Goal: Task Accomplishment & Management: Manage account settings

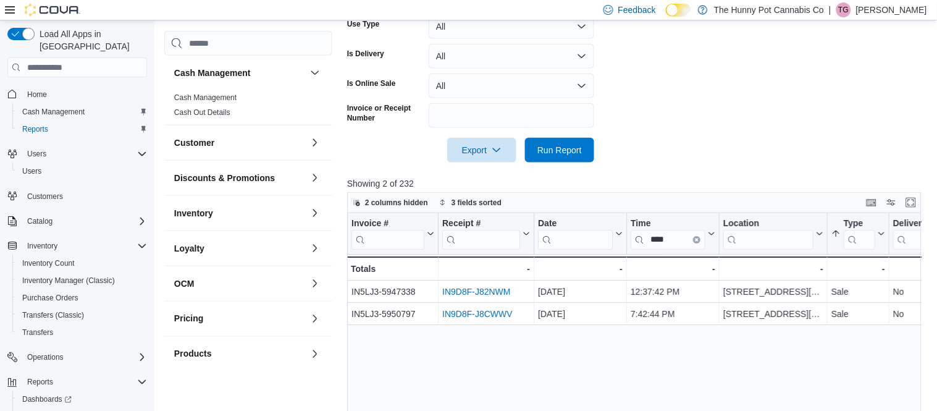
scroll to position [35, 0]
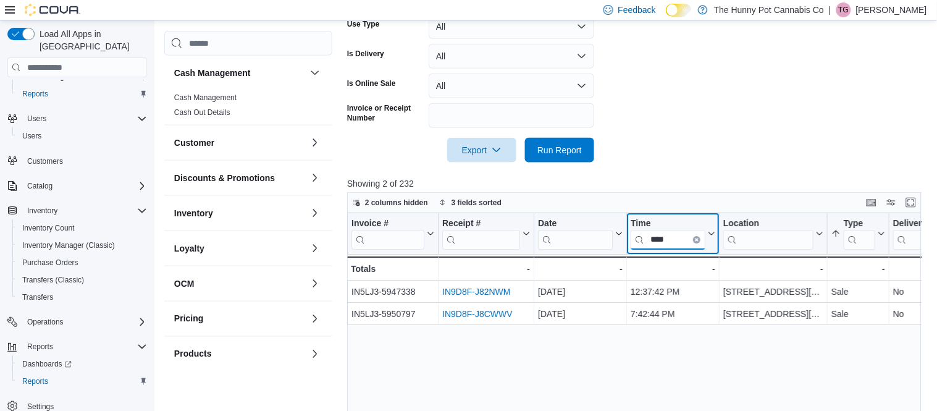
drag, startPoint x: 685, startPoint y: 240, endPoint x: 504, endPoint y: 245, distance: 181.0
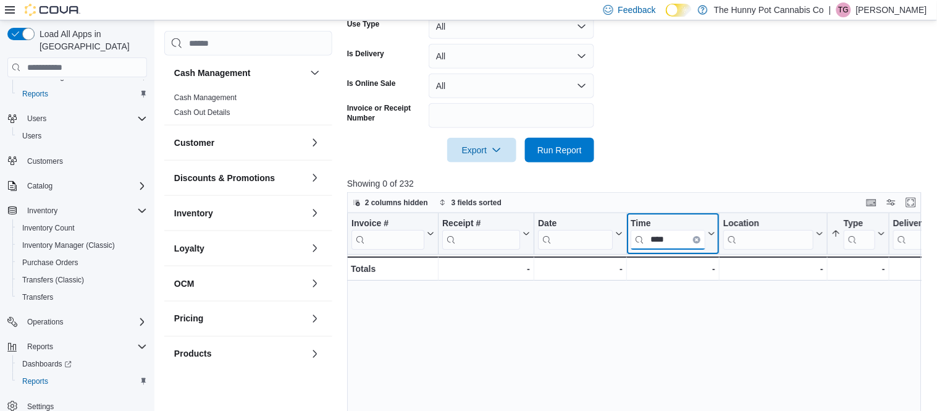
type input "****"
click at [696, 238] on icon "Clear input" at bounding box center [697, 240] width 4 height 4
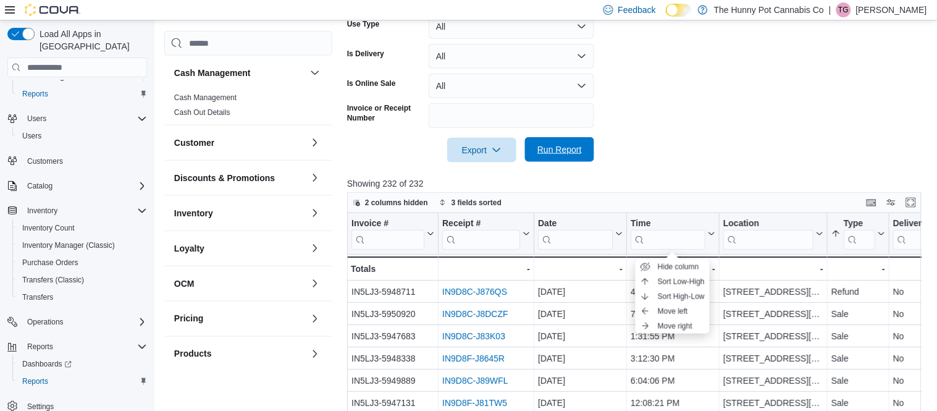
click at [690, 133] on div at bounding box center [637, 133] width 580 height 10
click at [559, 149] on span "Run Report" at bounding box center [559, 149] width 44 height 12
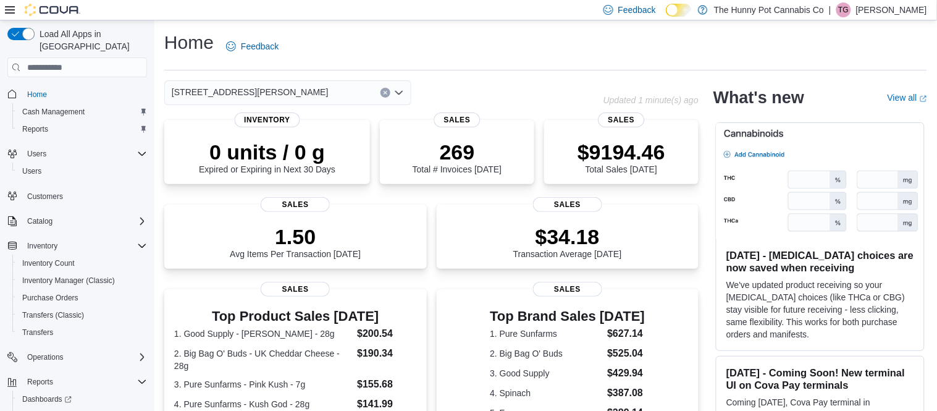
scroll to position [35, 0]
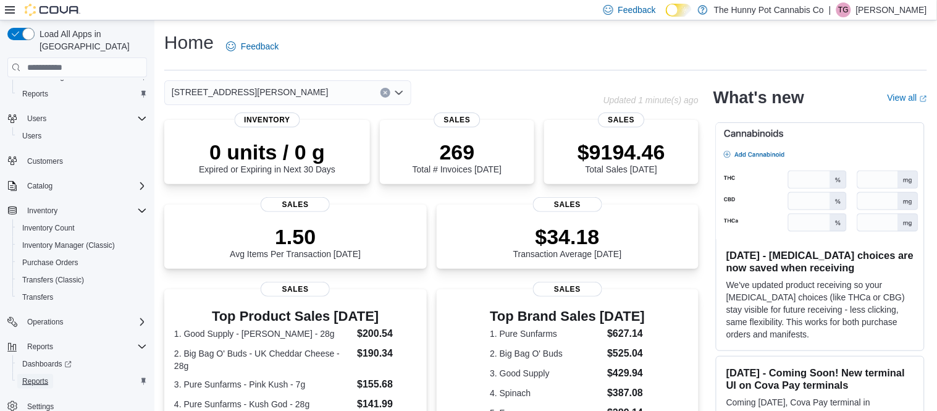
click at [33, 376] on span "Reports" at bounding box center [35, 381] width 26 height 10
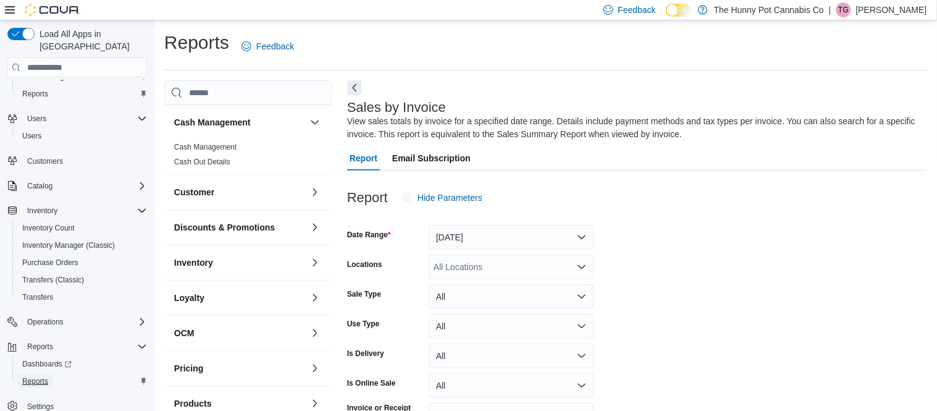
scroll to position [41, 0]
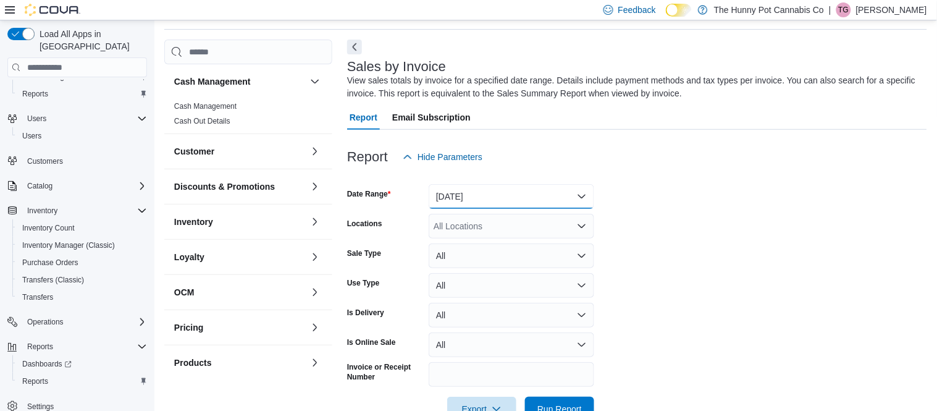
click at [448, 201] on button "Yesterday" at bounding box center [510, 196] width 165 height 25
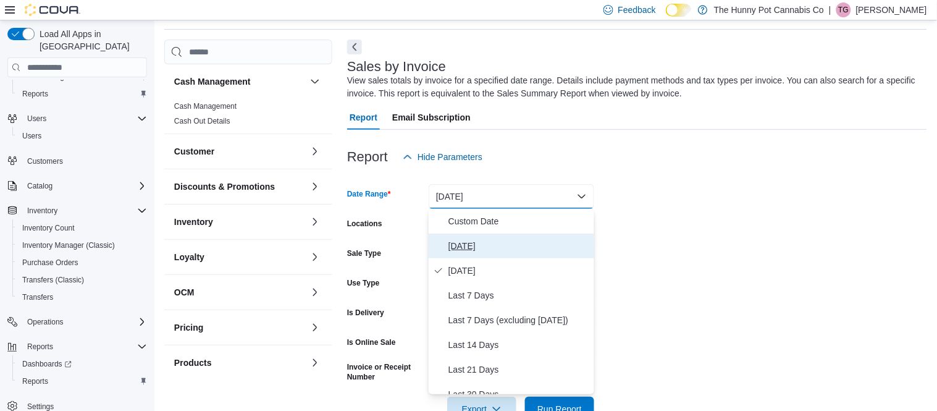
click at [456, 239] on span "Today" at bounding box center [518, 245] width 141 height 15
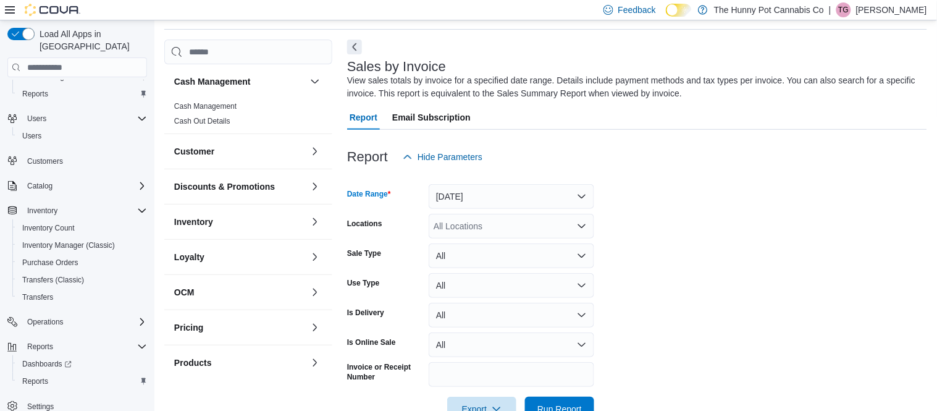
click at [465, 228] on div "All Locations" at bounding box center [510, 226] width 165 height 25
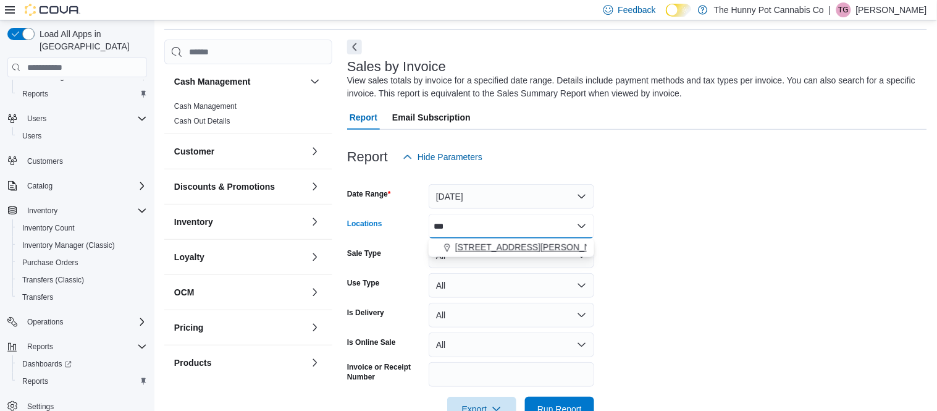
type input "***"
click at [477, 245] on span "659 Upper James St" at bounding box center [533, 247] width 157 height 12
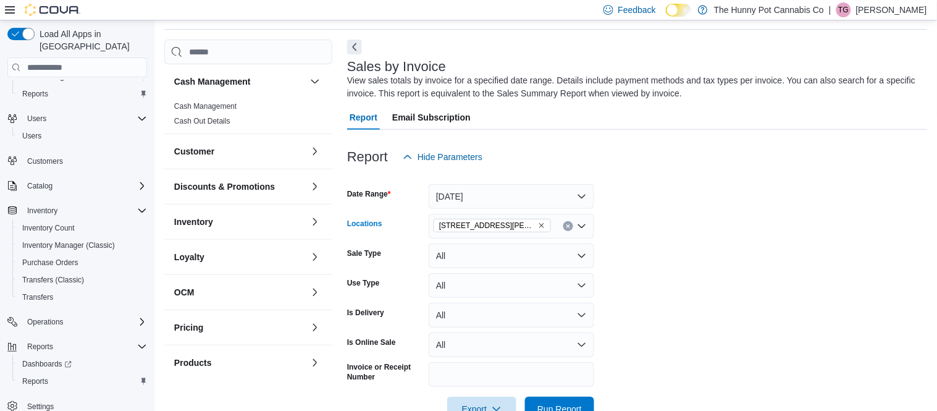
scroll to position [75, 0]
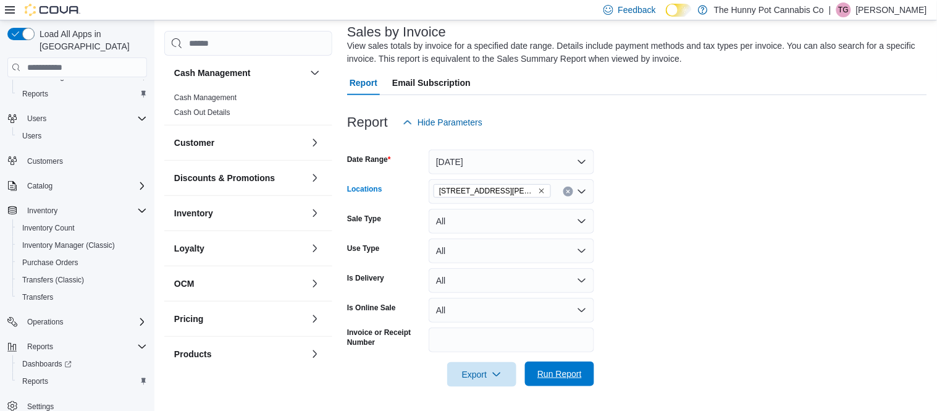
click at [549, 384] on span "Run Report" at bounding box center [559, 373] width 54 height 25
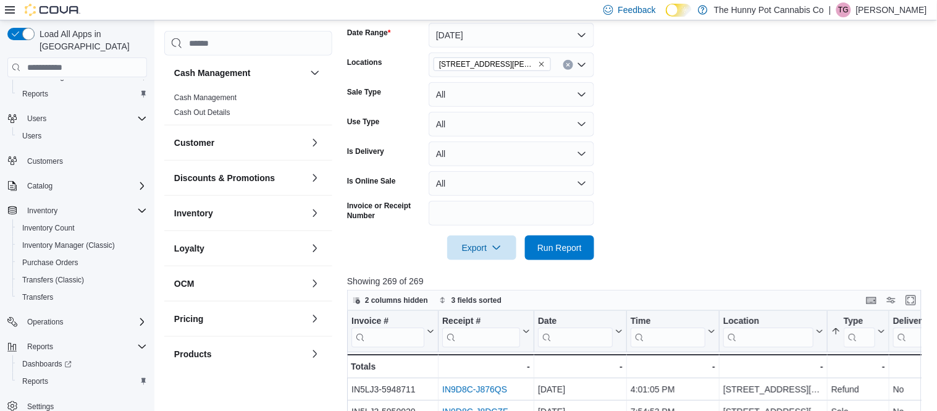
scroll to position [216, 0]
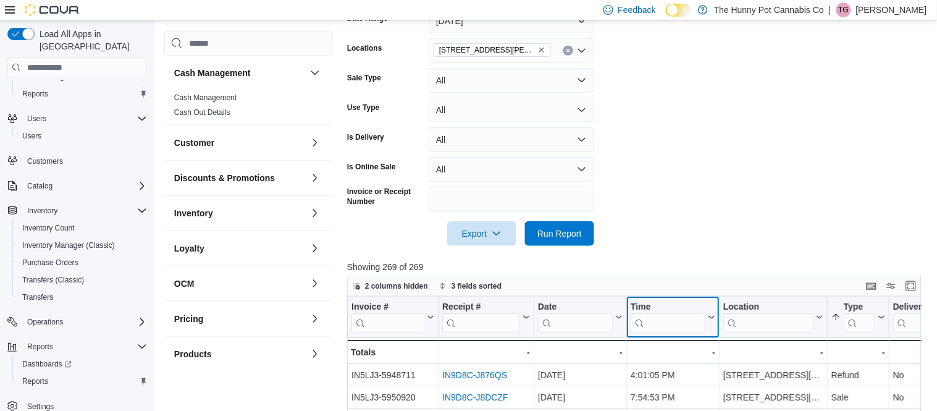
click at [688, 326] on input "search" at bounding box center [667, 323] width 75 height 20
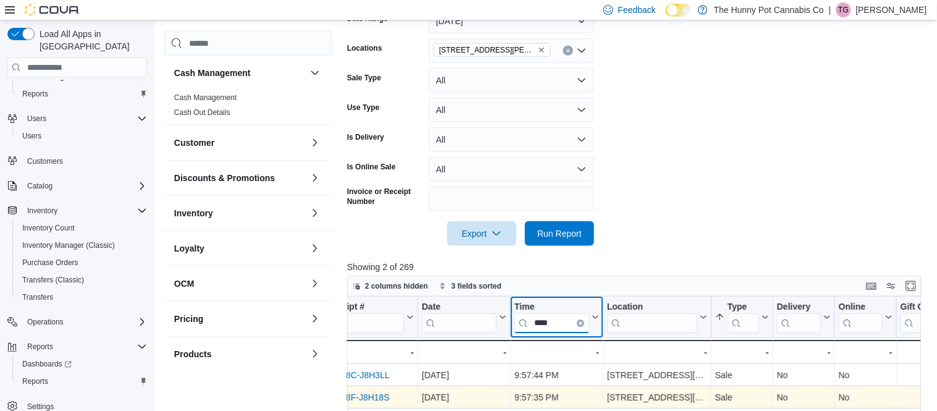
scroll to position [0, 0]
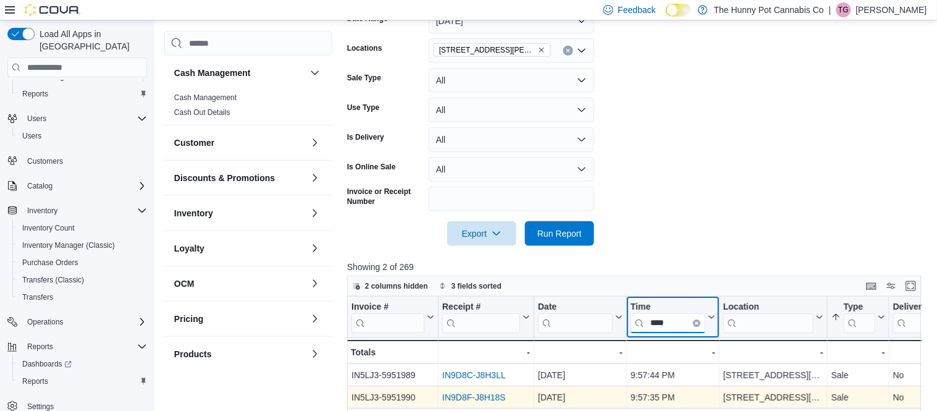
type input "****"
click at [449, 398] on link "IN9D8F-J8H18S" at bounding box center [474, 397] width 64 height 10
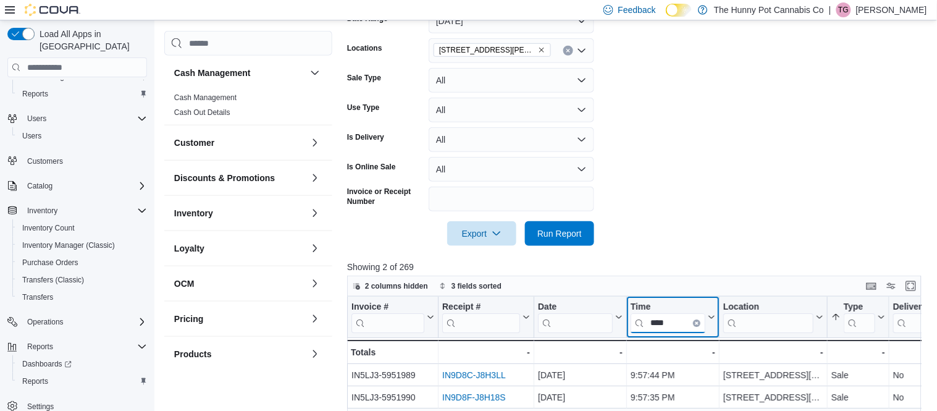
drag, startPoint x: 677, startPoint y: 322, endPoint x: 603, endPoint y: 320, distance: 74.7
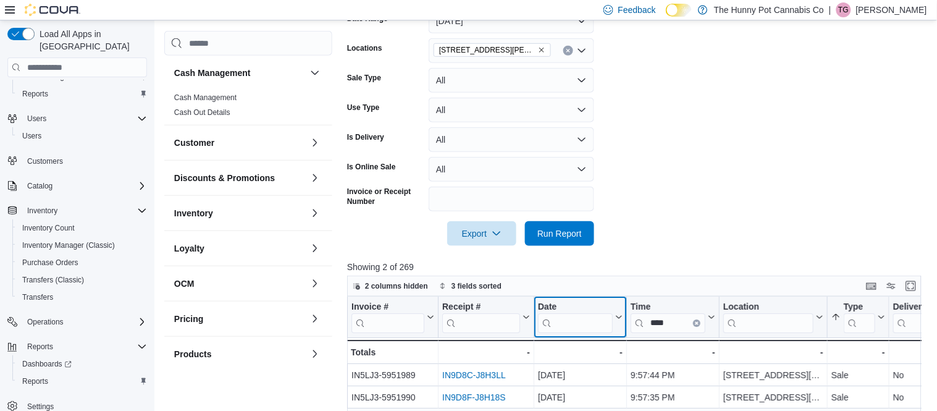
click at [603, 320] on input "search" at bounding box center [575, 323] width 75 height 20
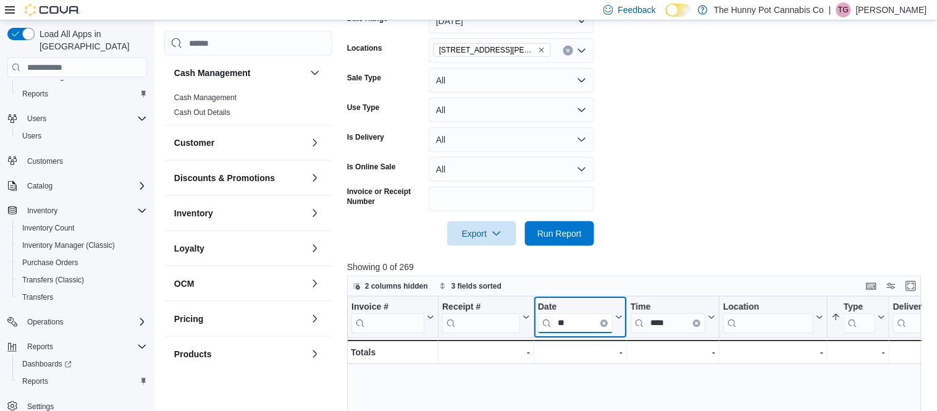
type input "*"
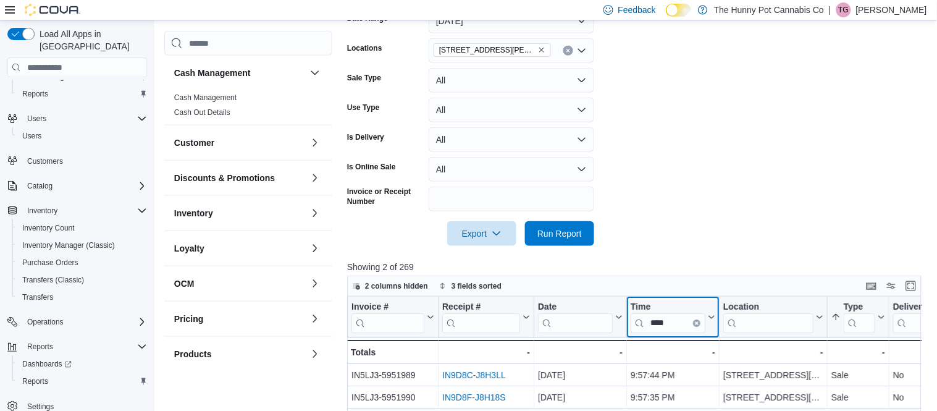
click at [672, 315] on input "****" at bounding box center [667, 323] width 75 height 20
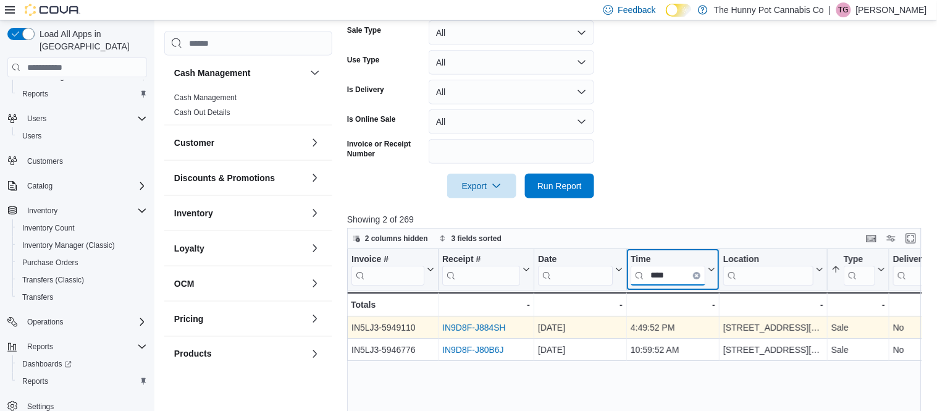
scroll to position [267, 0]
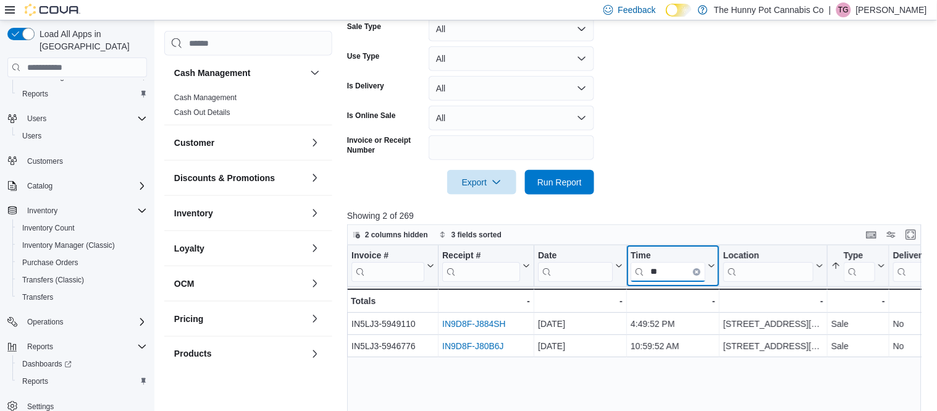
type input "*"
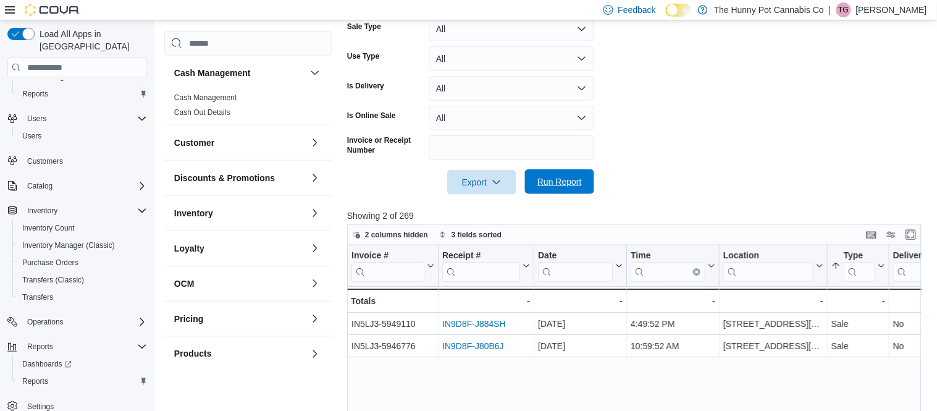
click at [568, 188] on span "Run Report" at bounding box center [559, 181] width 44 height 12
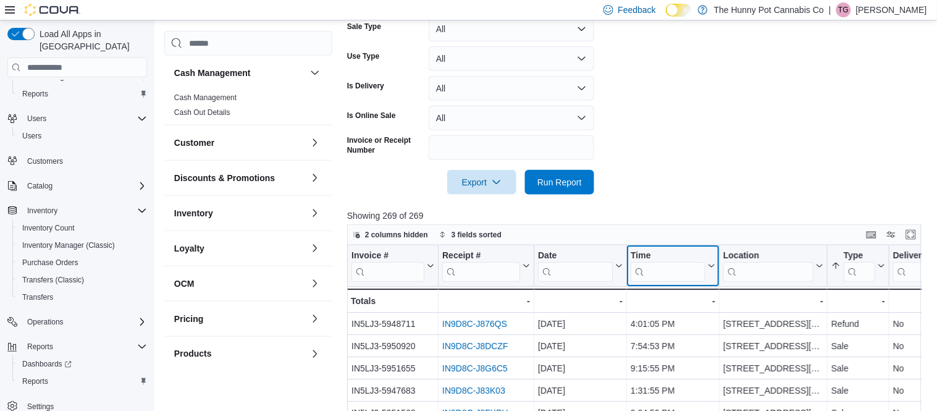
click at [685, 272] on input "search" at bounding box center [667, 272] width 75 height 20
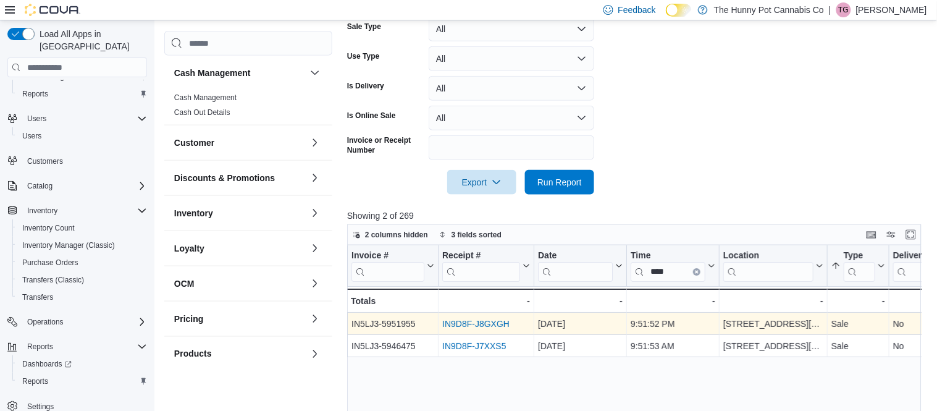
click at [479, 325] on link "IN9D8F-J8GXGH" at bounding box center [475, 324] width 67 height 10
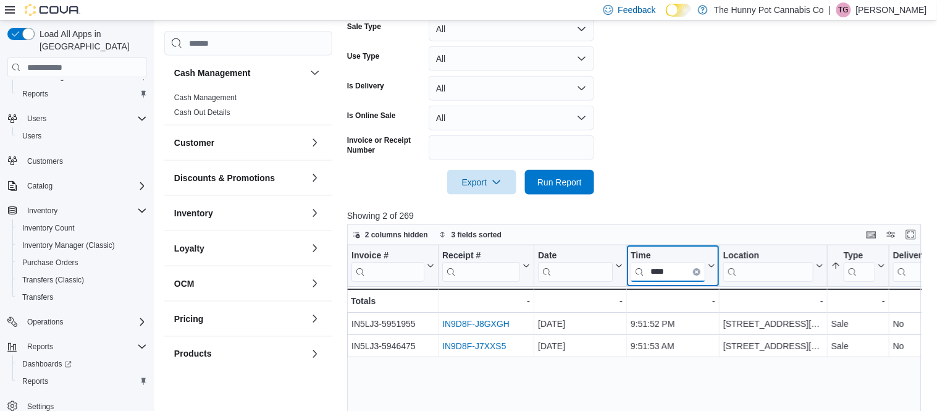
drag, startPoint x: 682, startPoint y: 267, endPoint x: 635, endPoint y: 267, distance: 46.9
click at [635, 267] on input "****" at bounding box center [667, 272] width 75 height 20
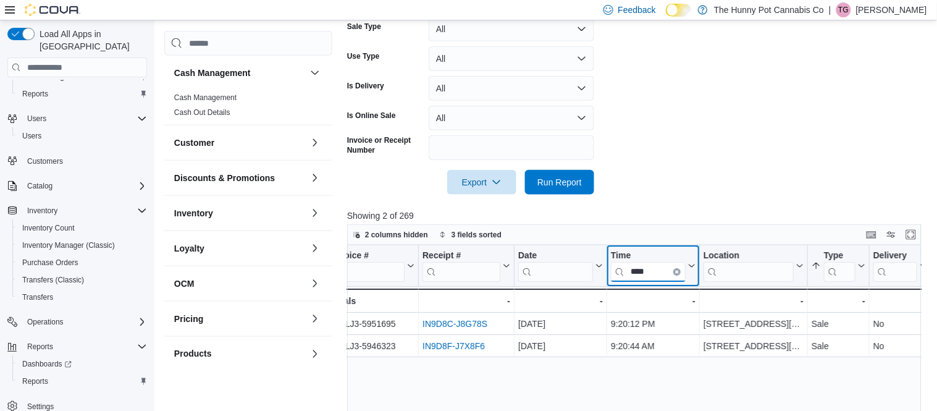
scroll to position [0, 9]
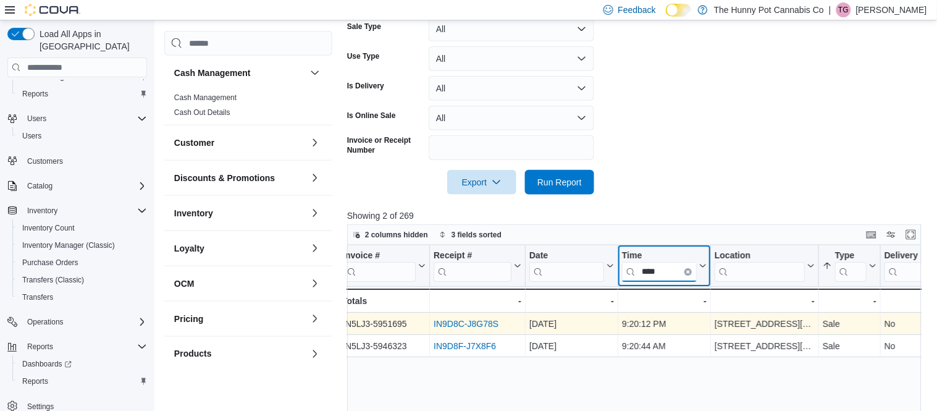
type input "****"
click at [453, 323] on link "IN9D8C-J8G78S" at bounding box center [465, 324] width 65 height 10
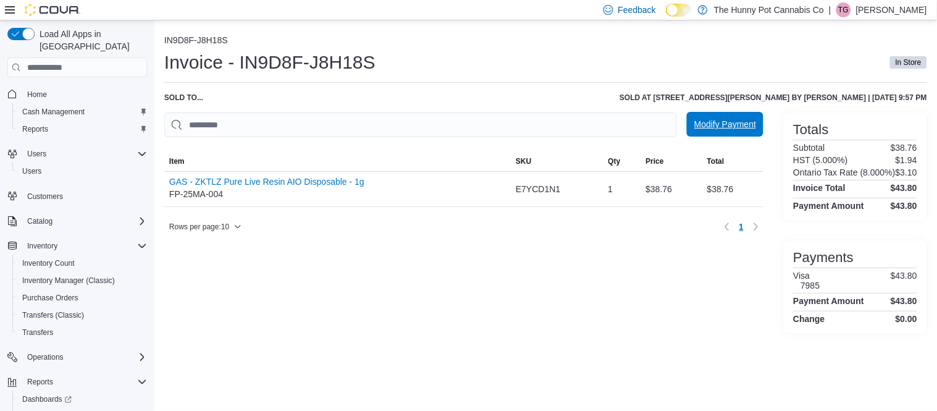
click at [720, 130] on span "Modify Payment" at bounding box center [725, 124] width 62 height 12
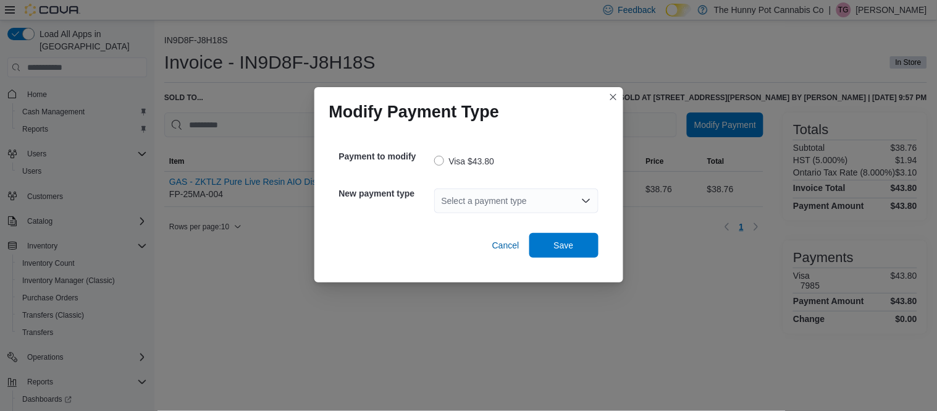
click at [525, 199] on div "Select a payment type" at bounding box center [516, 200] width 164 height 25
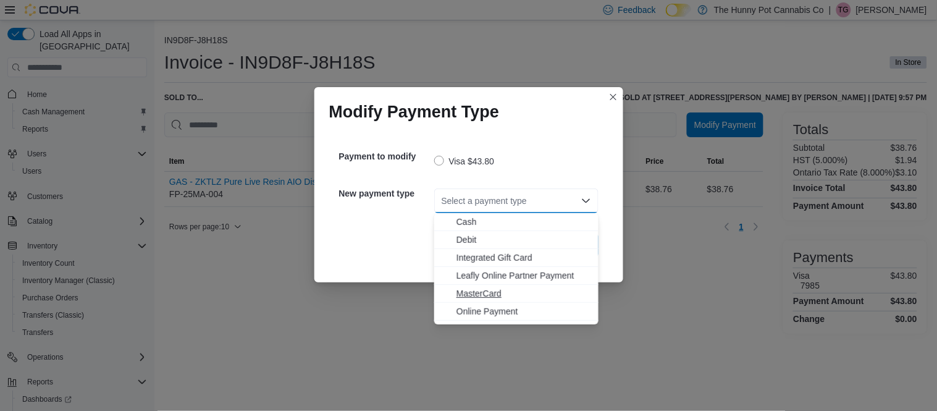
click at [490, 291] on span "MasterCard" at bounding box center [523, 293] width 135 height 12
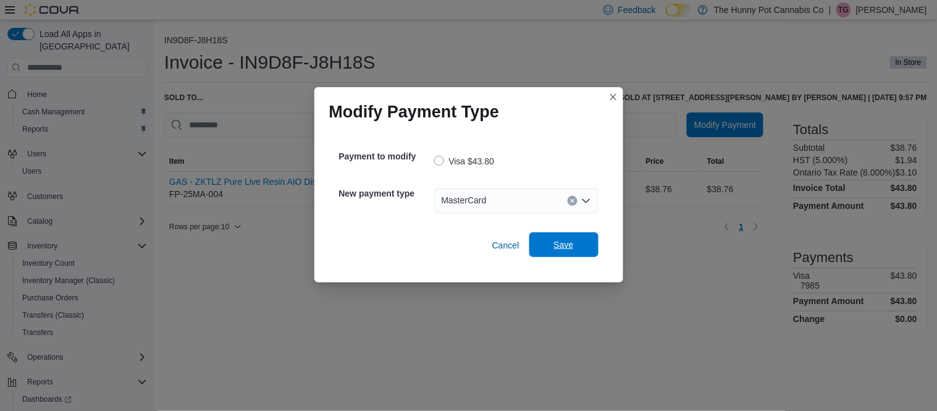
click at [549, 240] on span "Save" at bounding box center [563, 244] width 54 height 25
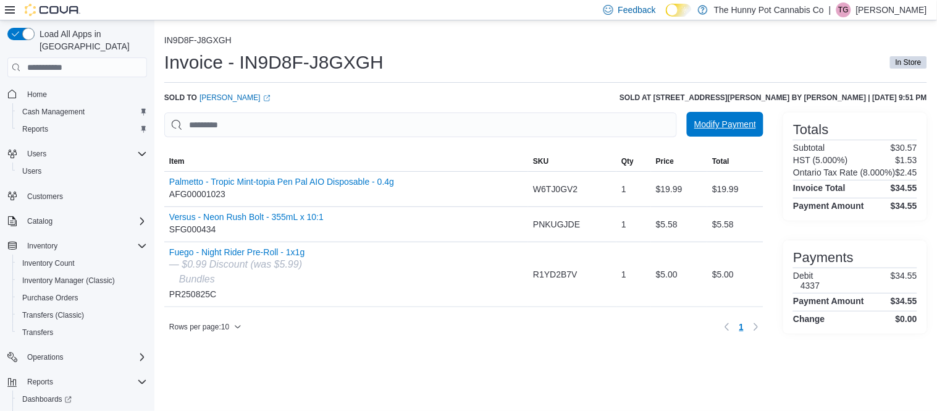
click at [714, 131] on span "Modify Payment" at bounding box center [725, 124] width 62 height 25
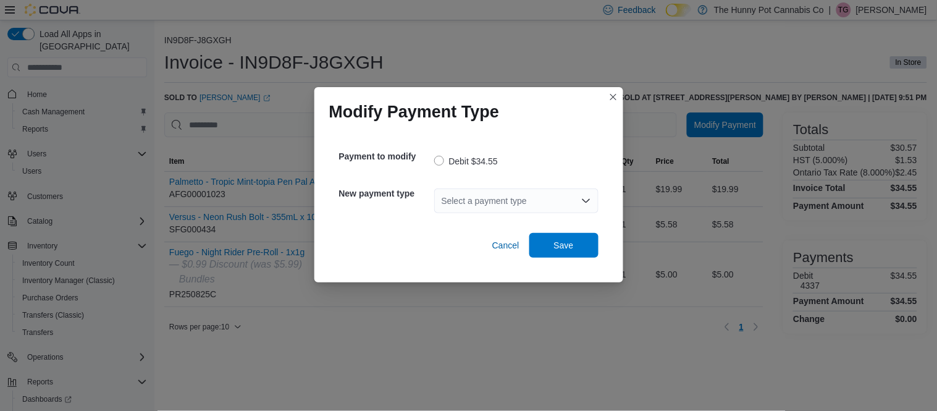
click at [482, 204] on div "Select a payment type" at bounding box center [516, 200] width 164 height 25
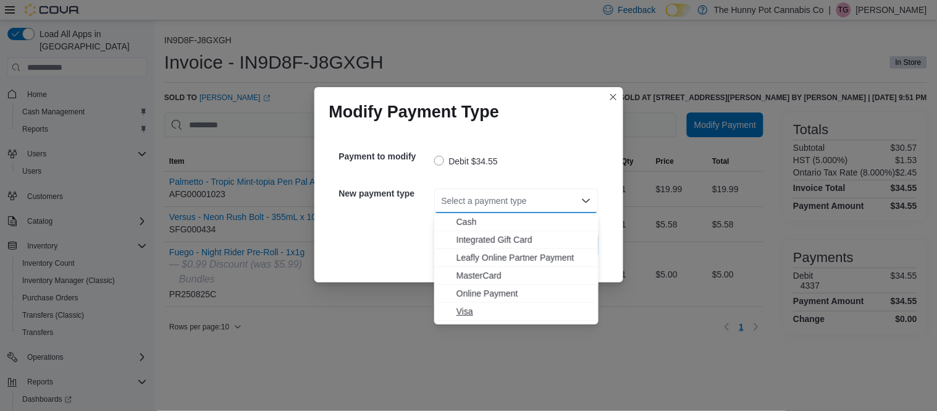
click at [461, 309] on span "Visa" at bounding box center [523, 311] width 135 height 12
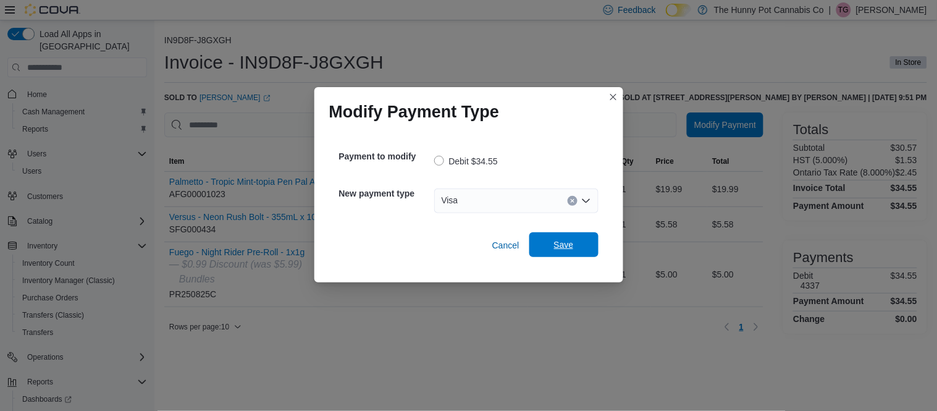
click at [562, 245] on span "Save" at bounding box center [564, 244] width 20 height 12
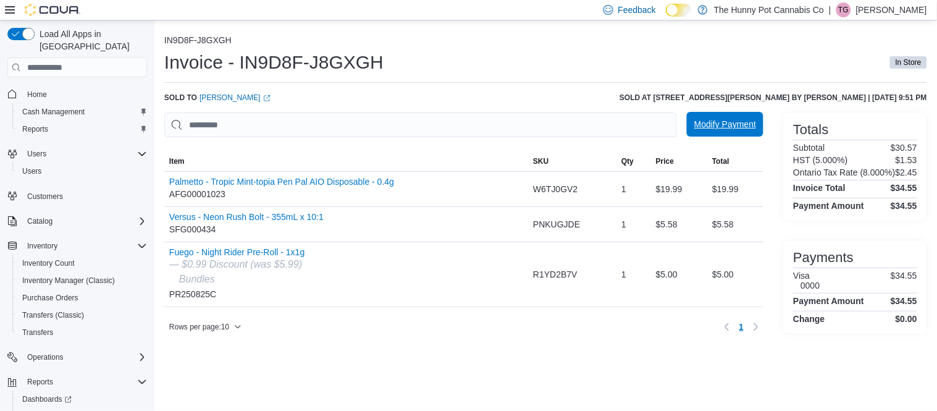
click at [713, 123] on span "Modify Payment" at bounding box center [725, 124] width 62 height 12
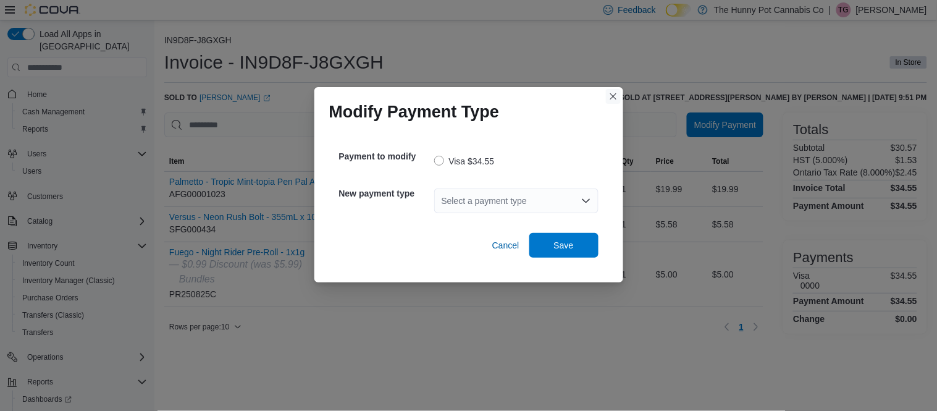
click at [612, 98] on button "Closes this modal window" at bounding box center [613, 96] width 15 height 15
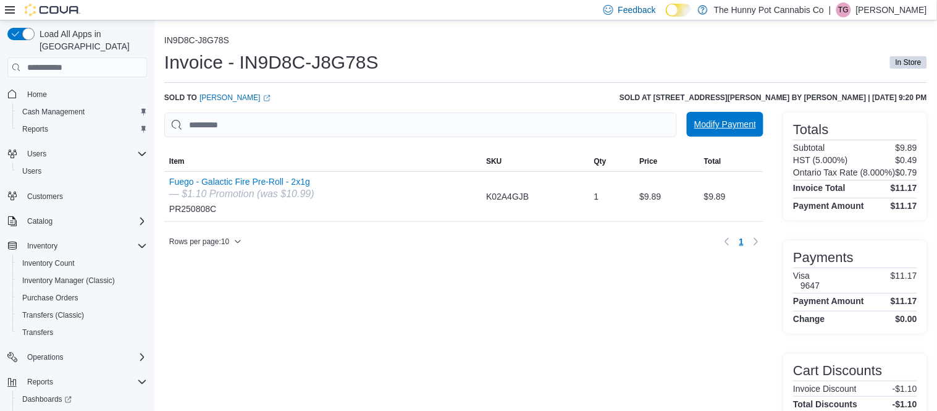
click at [709, 133] on span "Modify Payment" at bounding box center [725, 124] width 62 height 25
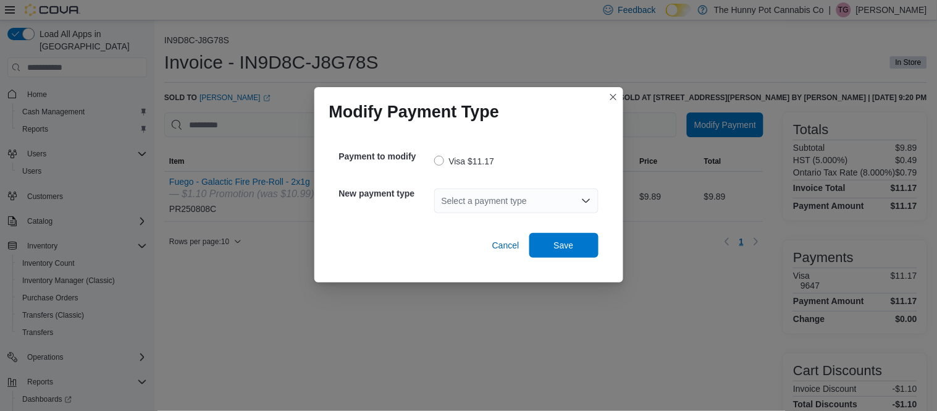
click at [547, 201] on div "Select a payment type" at bounding box center [516, 200] width 164 height 25
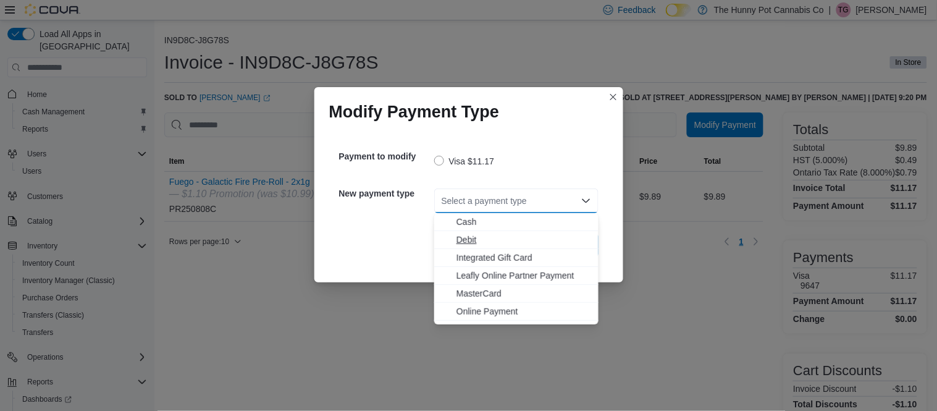
click at [513, 235] on span "Debit" at bounding box center [523, 239] width 135 height 12
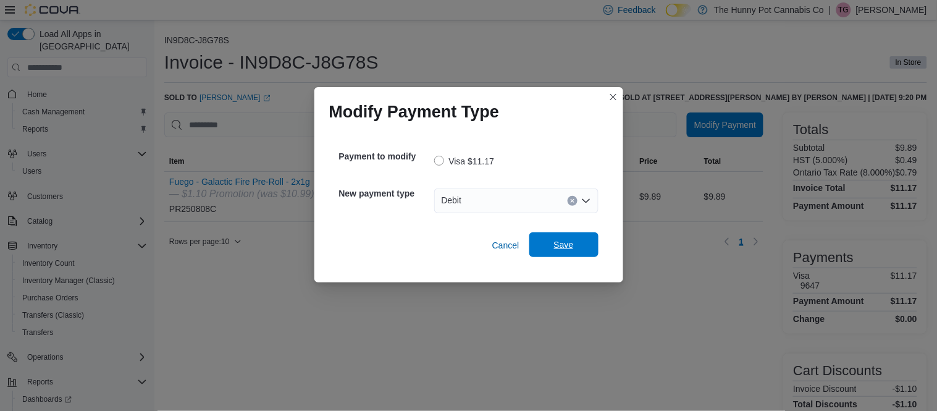
click at [550, 243] on span "Save" at bounding box center [563, 244] width 54 height 25
